Goal: Navigation & Orientation: Find specific page/section

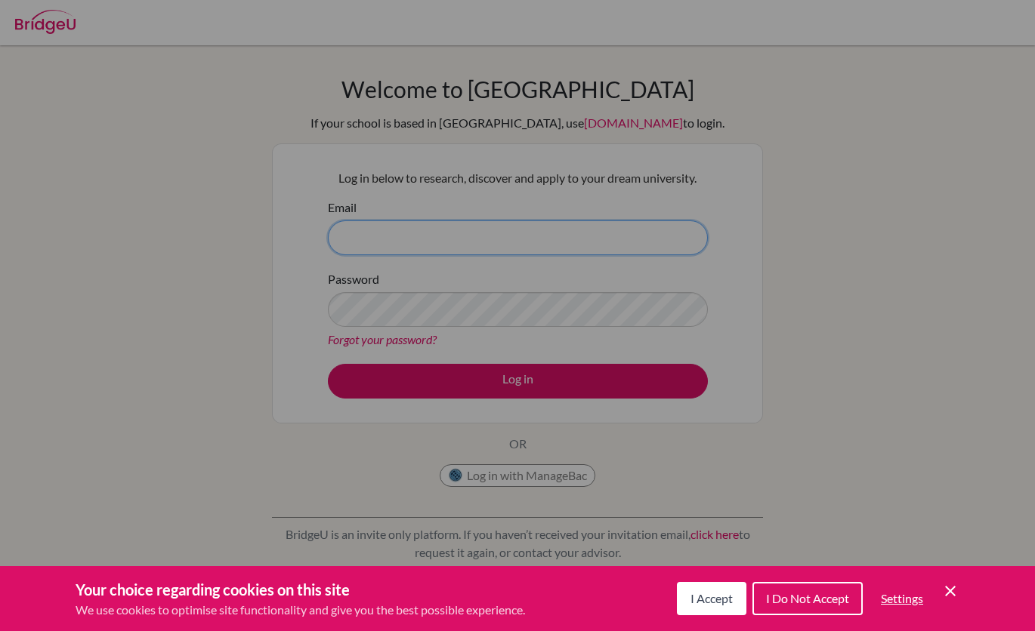
type input "[EMAIL_ADDRESS][DOMAIN_NAME]"
click at [705, 608] on button "I Accept" at bounding box center [711, 598] width 69 height 33
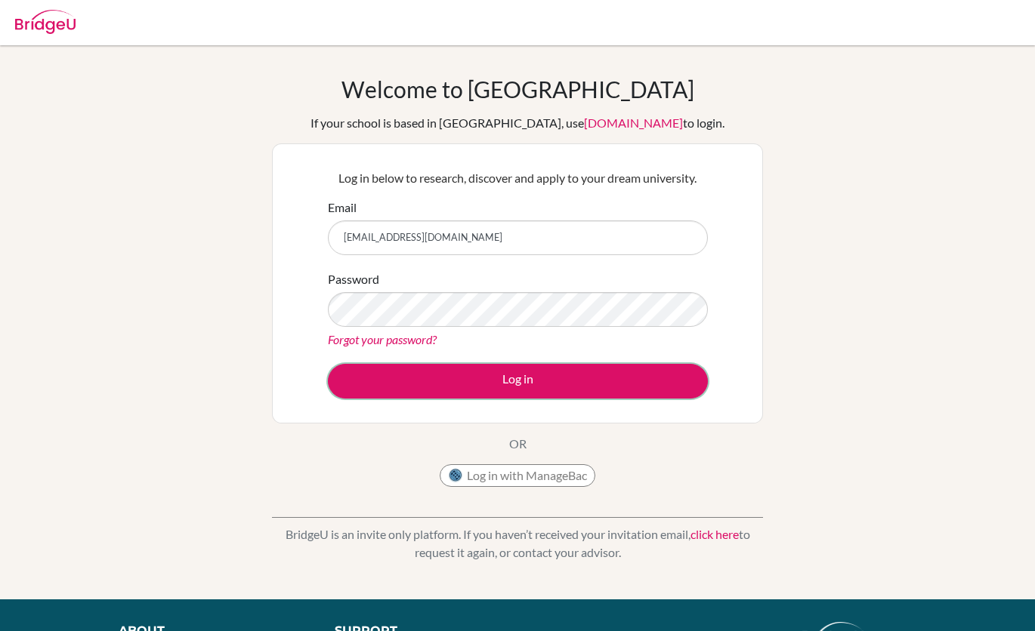
click at [538, 384] on button "Log in" at bounding box center [518, 381] width 380 height 35
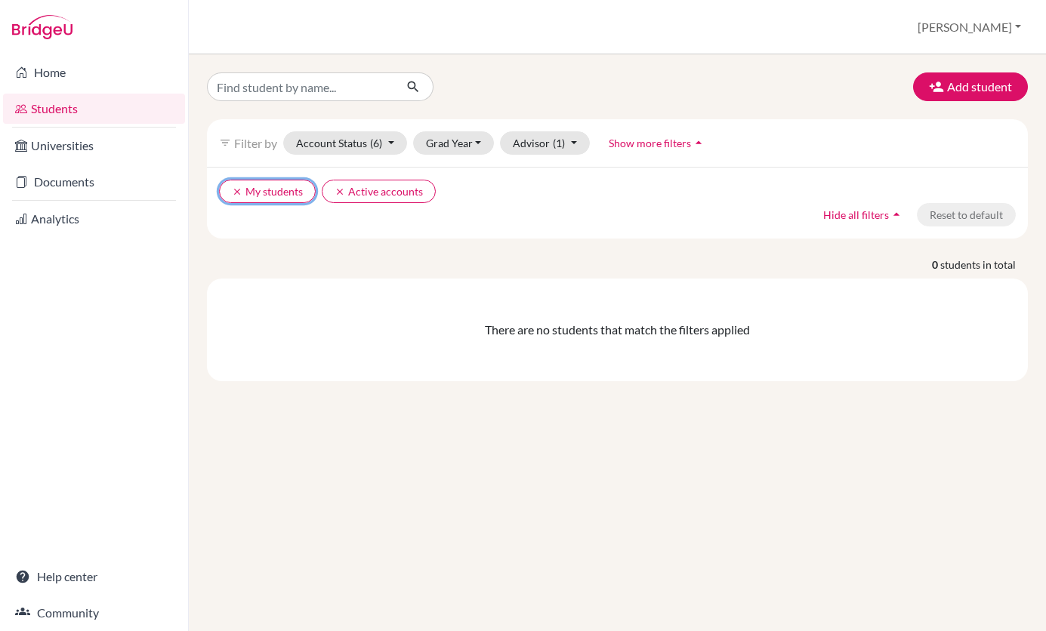
click at [289, 193] on button "clear My students" at bounding box center [267, 191] width 97 height 23
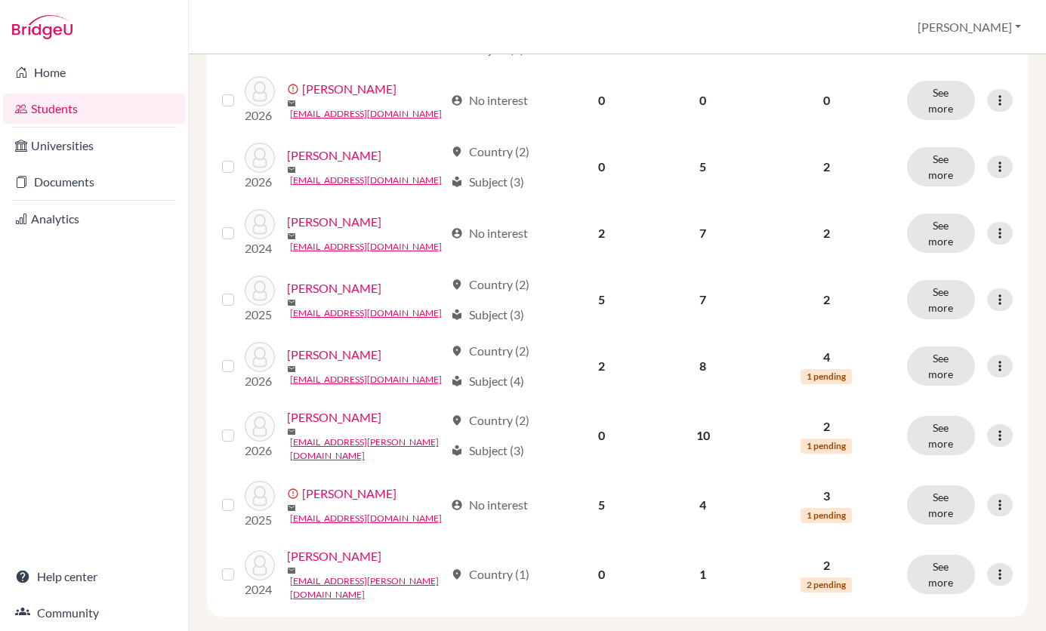
scroll to position [1153, 0]
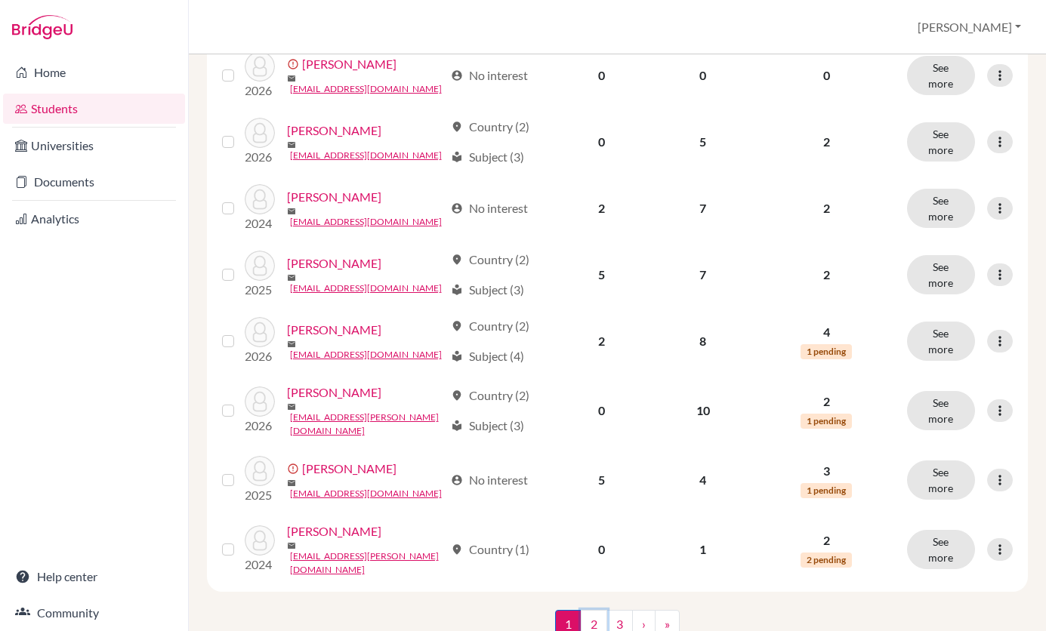
click at [599, 610] on link "2" at bounding box center [594, 624] width 26 height 29
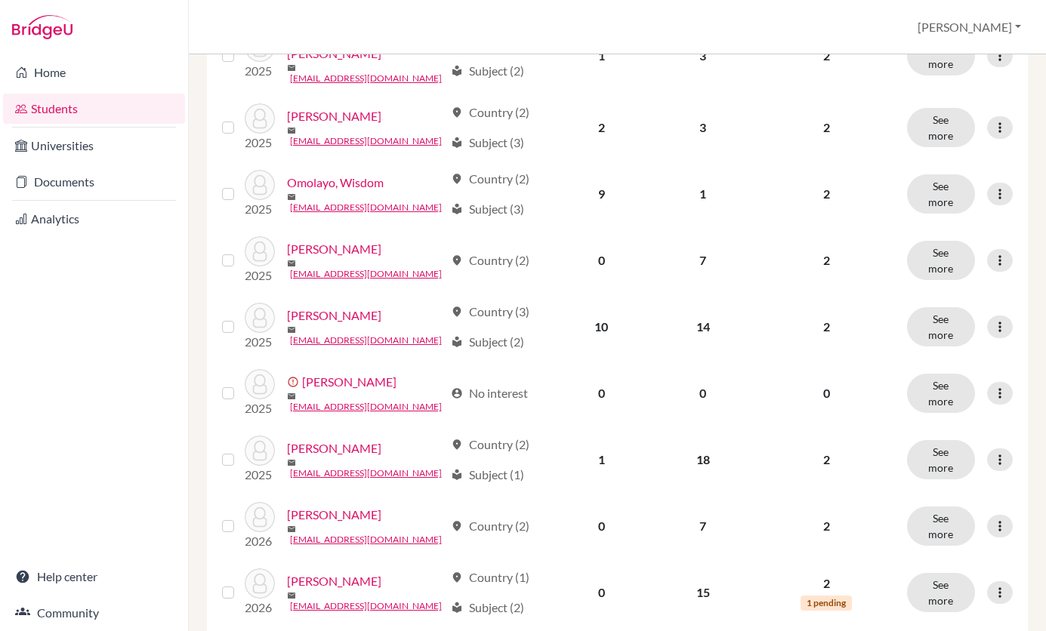
scroll to position [1122, 0]
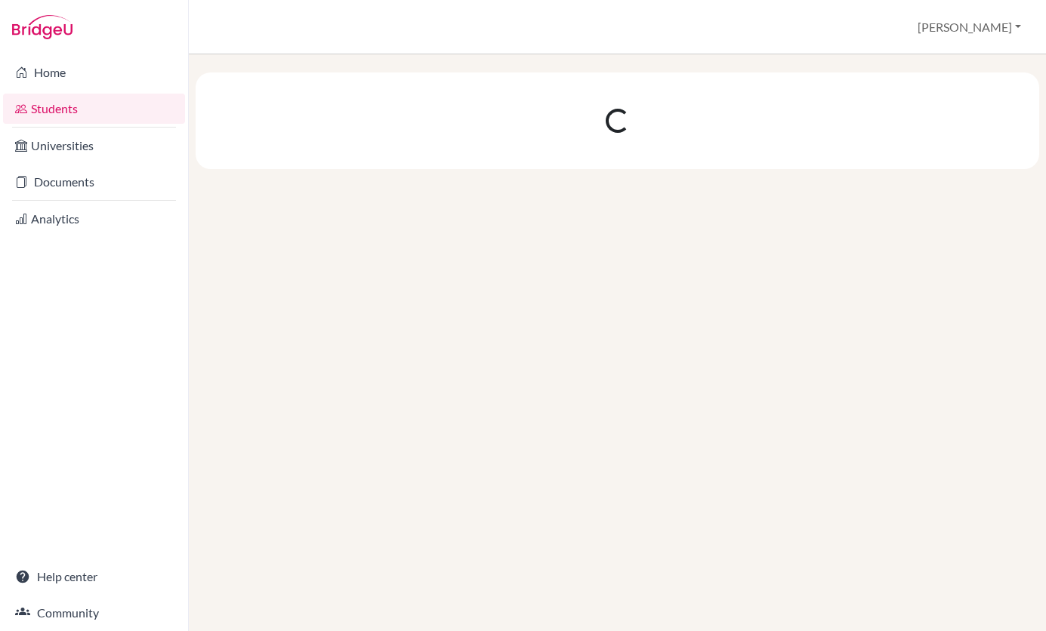
scroll to position [0, 0]
